Goal: Task Accomplishment & Management: Manage account settings

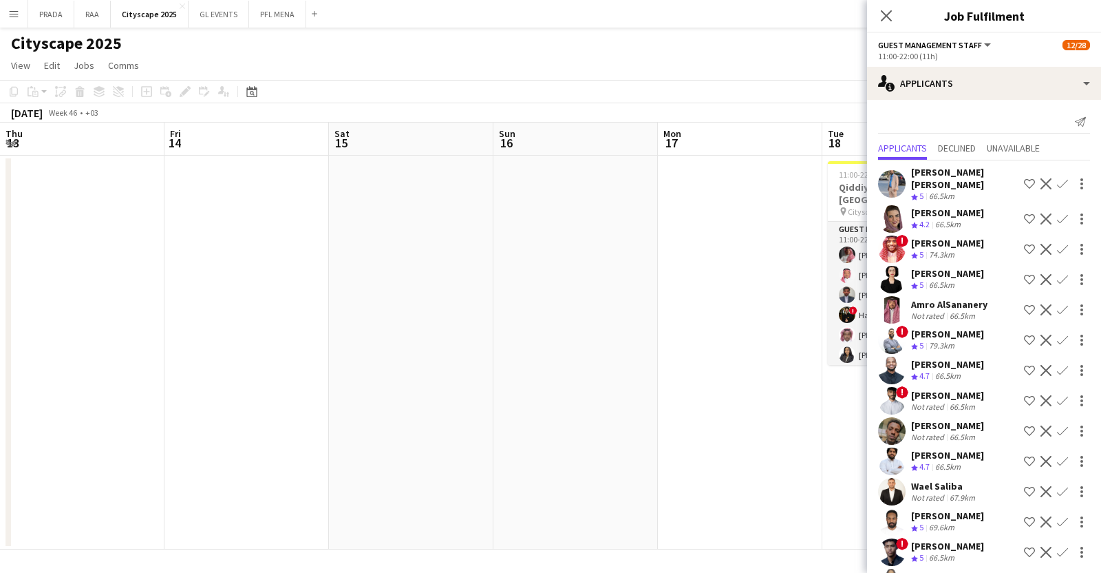
click at [828, 308] on app-card-role "Guest Management Staff 48A 12/22 11:00-22:00 (11h) Ahmad Aldawsri Ahmed Saad Ab…" at bounding box center [905, 455] width 154 height 466
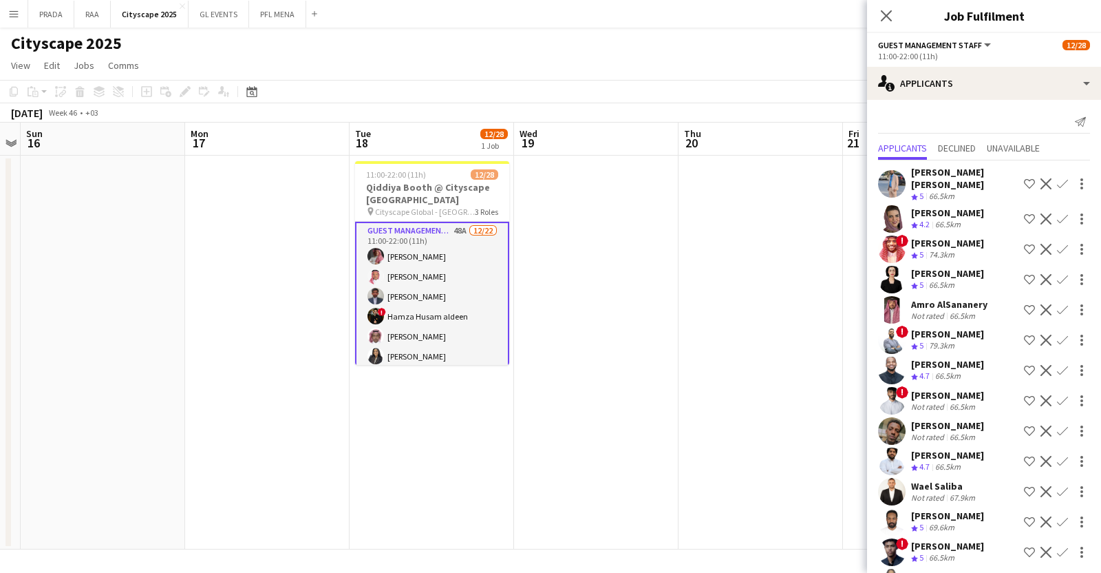
click at [470, 308] on app-card-role "Guest Management Staff 48A 12/22 11:00-22:00 (11h) Ahmad Aldawsri Ahmed Saad Ab…" at bounding box center [432, 456] width 154 height 469
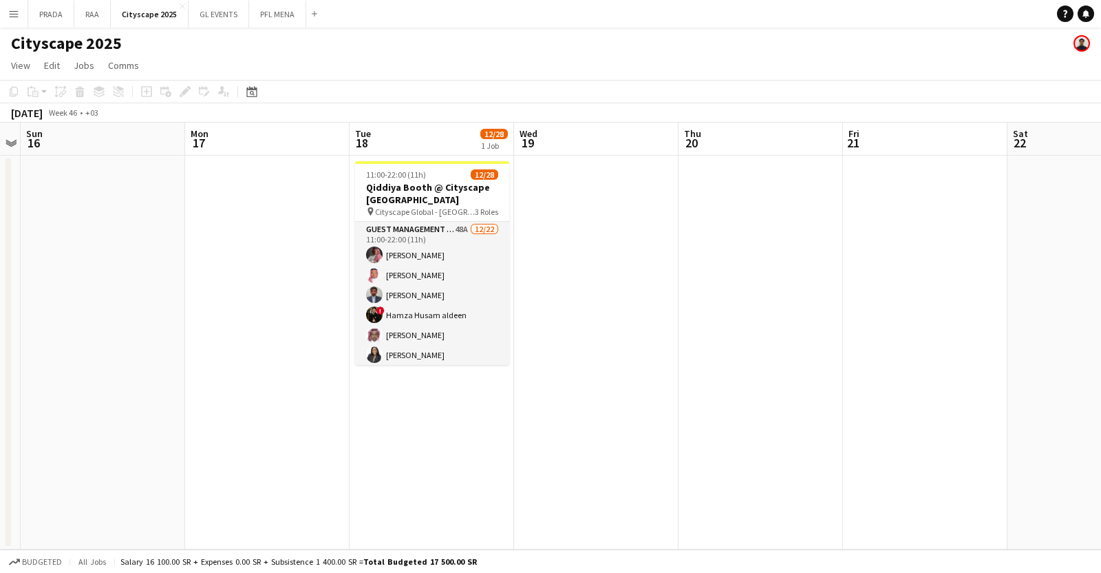
click at [470, 308] on app-card-role "Guest Management Staff 48A 12/22 11:00-22:00 (11h) Ahmad Aldawsri Ahmed Saad Ab…" at bounding box center [432, 455] width 154 height 466
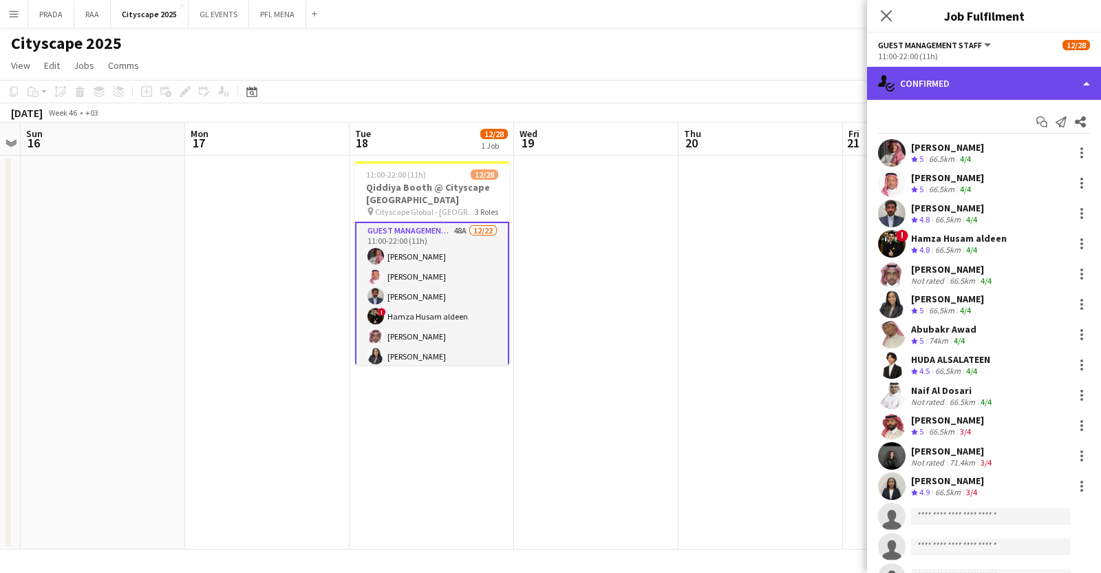
click at [998, 92] on div "single-neutral-actions-check-2 Confirmed" at bounding box center [984, 83] width 234 height 33
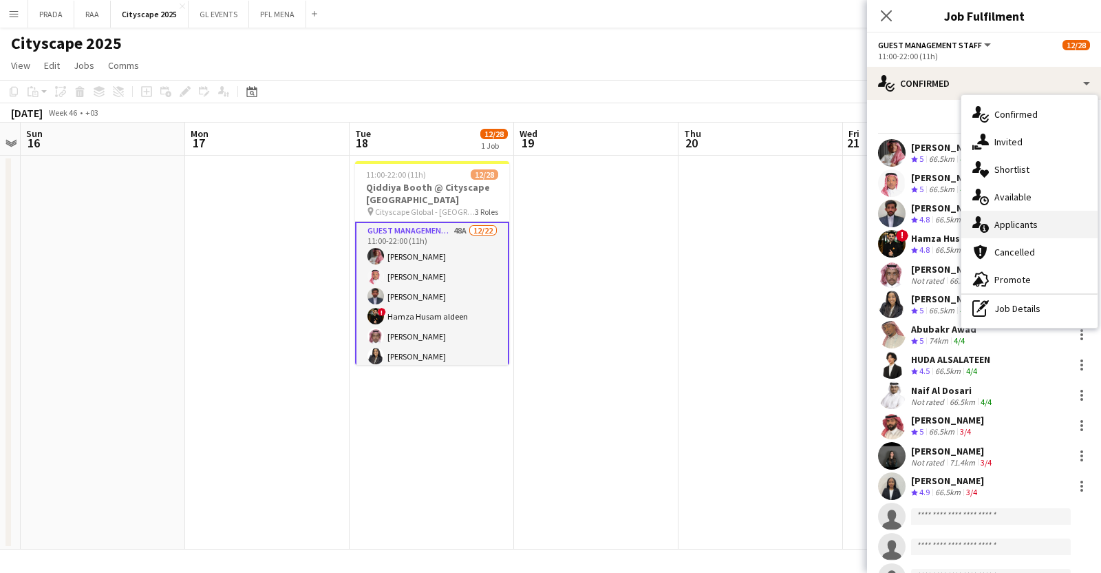
click at [1040, 222] on div "single-neutral-actions-information Applicants" at bounding box center [1030, 225] width 136 height 28
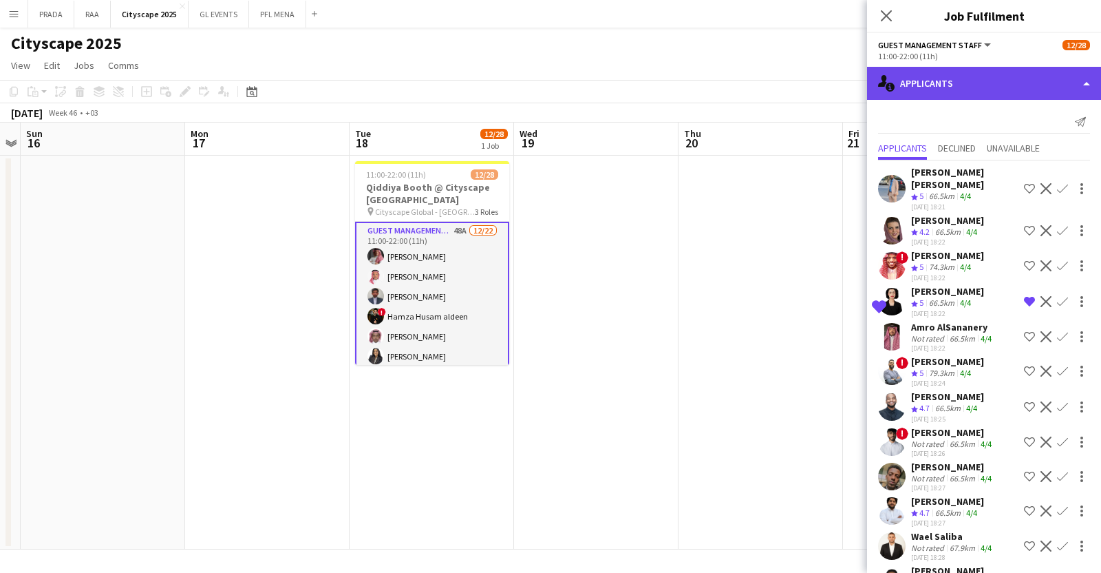
click at [956, 87] on div "single-neutral-actions-information Applicants" at bounding box center [984, 83] width 234 height 33
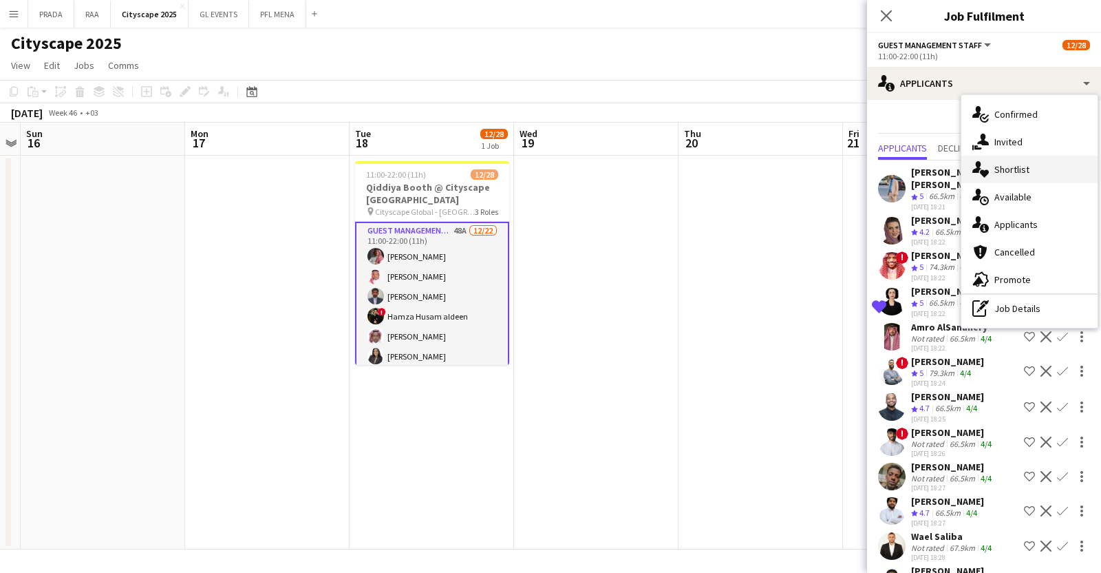
click at [1002, 176] on div "single-neutral-actions-heart Shortlist" at bounding box center [1030, 170] width 136 height 28
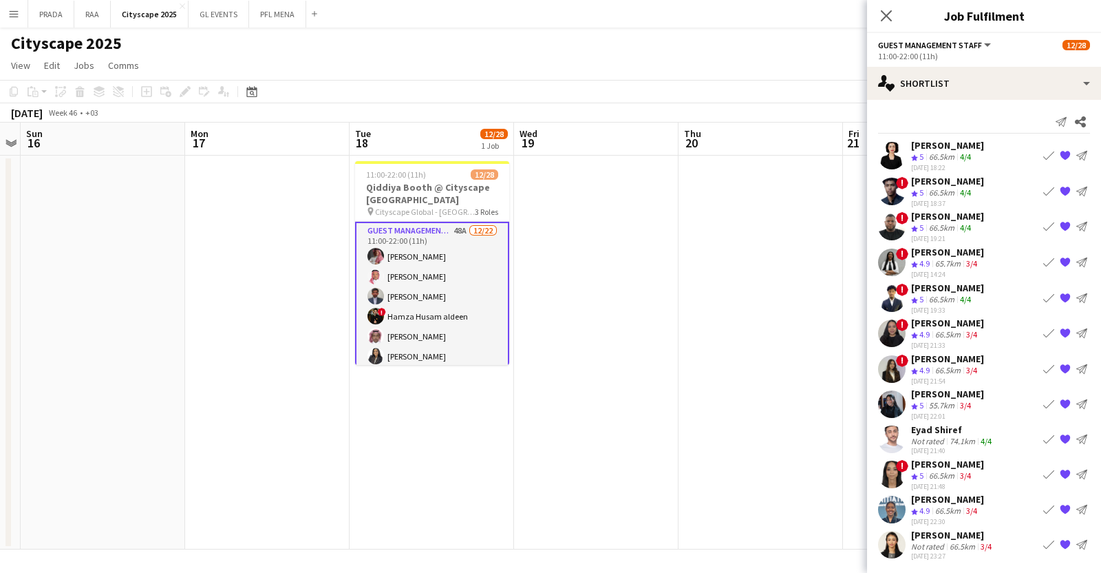
click at [940, 531] on div "Amna Abbas" at bounding box center [952, 535] width 83 height 12
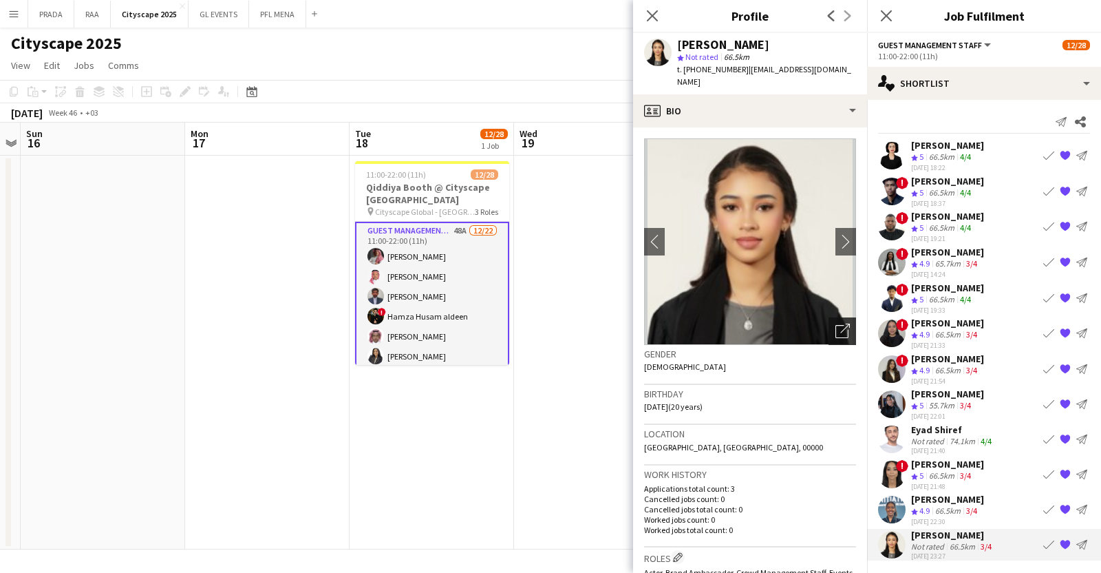
click at [831, 328] on div "Open photos pop-in" at bounding box center [843, 331] width 28 height 28
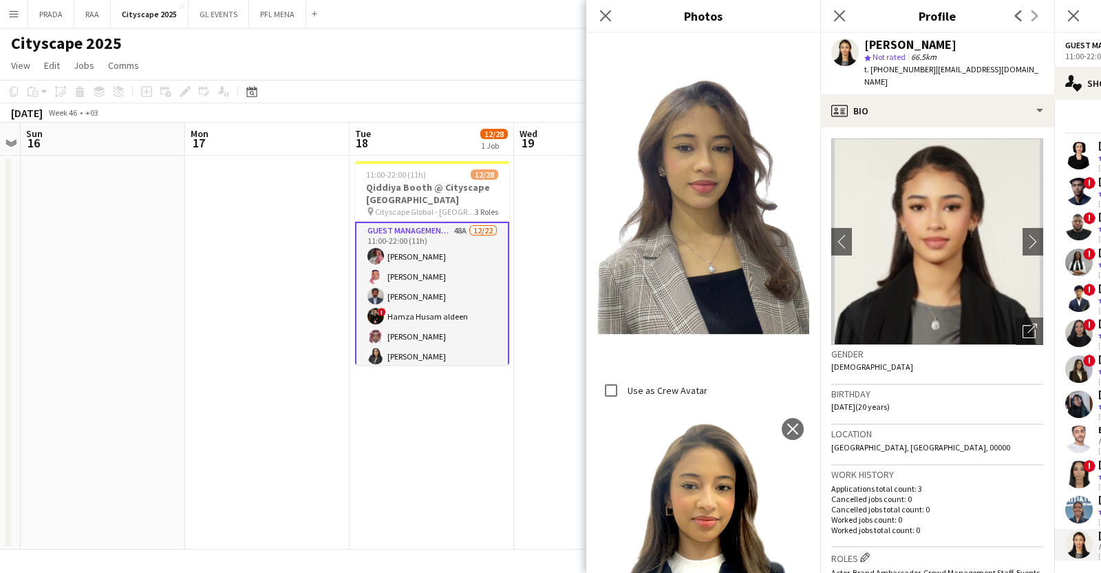
scroll to position [646, 0]
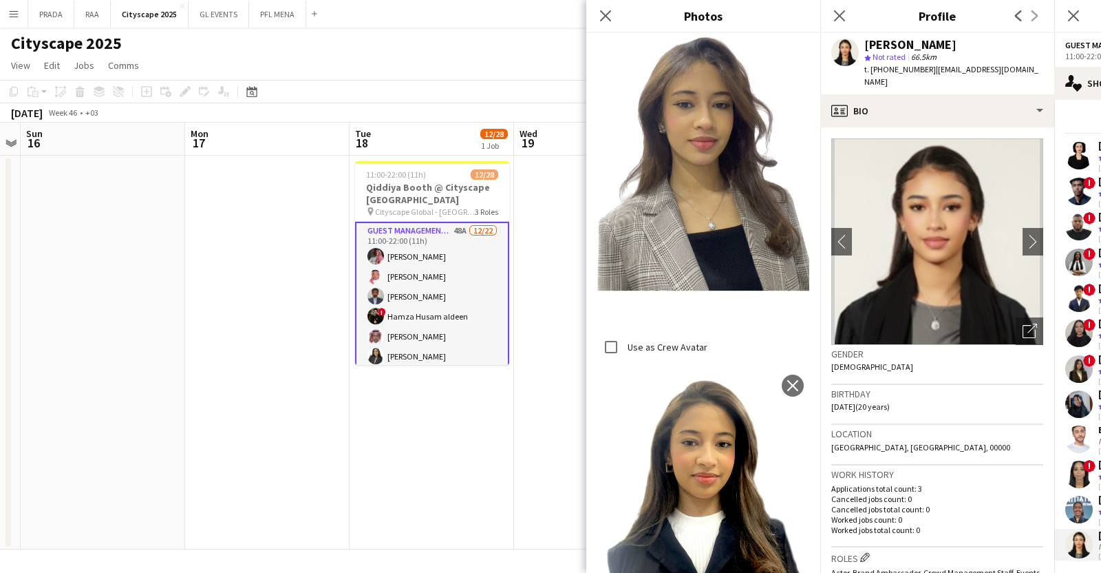
click at [982, 427] on div "Location Riyadh, Riyadh, 00000" at bounding box center [938, 445] width 212 height 40
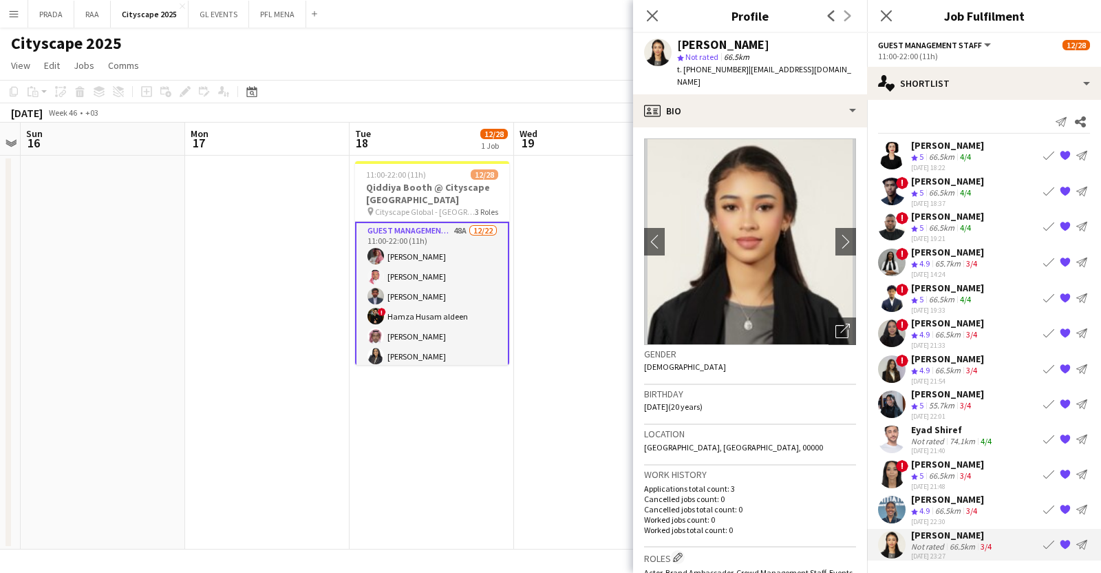
click at [713, 70] on span "t. +966537674297" at bounding box center [713, 69] width 72 height 10
copy span "966537674297"
click at [704, 70] on span "t. +966537674297" at bounding box center [713, 69] width 72 height 10
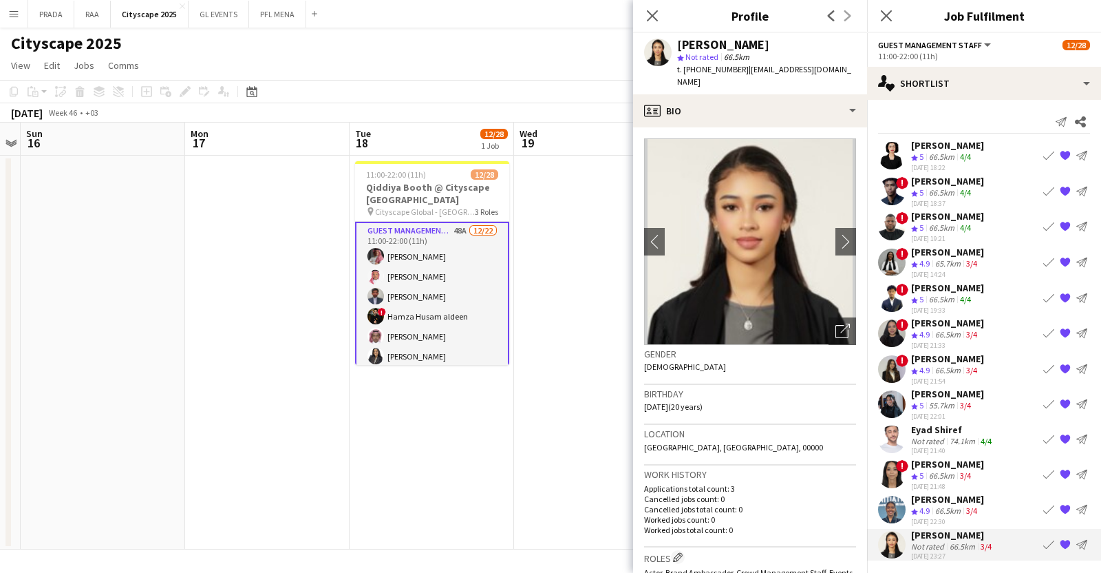
click at [704, 70] on span "t. +966537674297" at bounding box center [713, 69] width 72 height 10
copy span "966537674297"
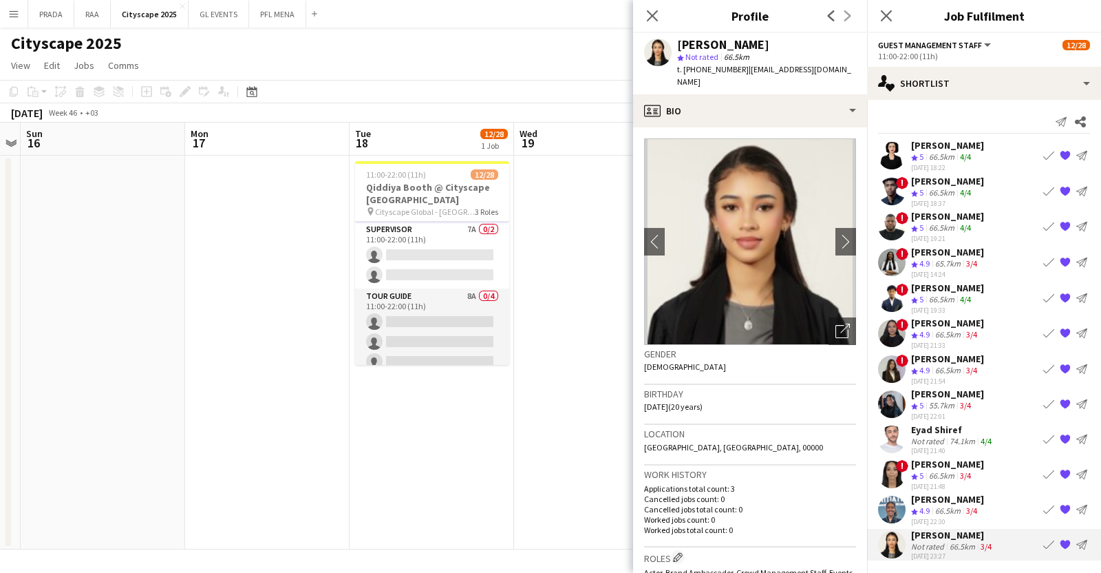
scroll to position [0, 0]
